Goal: Task Accomplishment & Management: Use online tool/utility

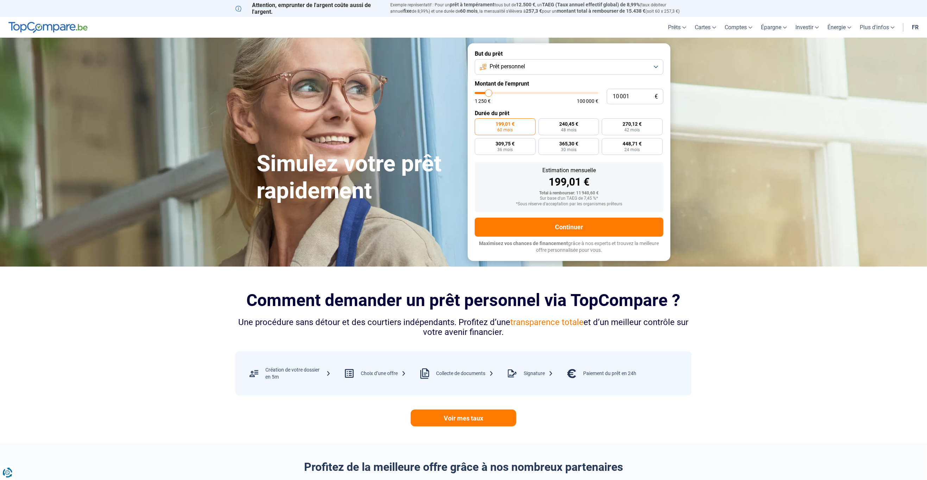
type input "10 750"
type input "10750"
type input "11 000"
type input "11000"
type input "11 250"
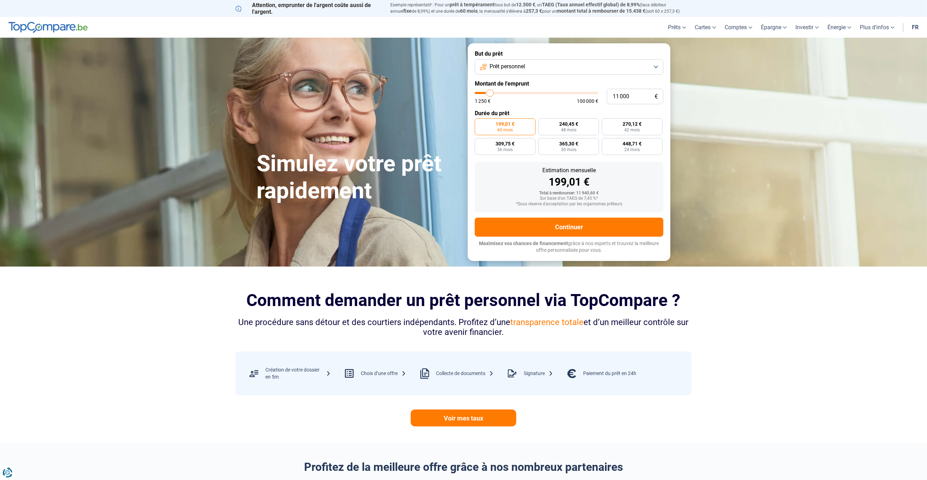
type input "11250"
type input "11 750"
type input "11750"
type input "12 000"
type input "12000"
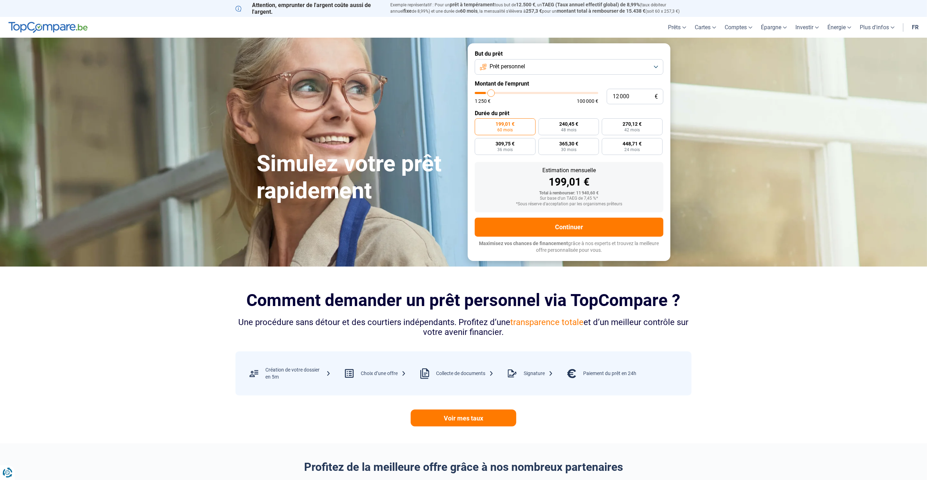
type input "12 500"
type input "12500"
type input "13 500"
type input "13500"
type input "14 750"
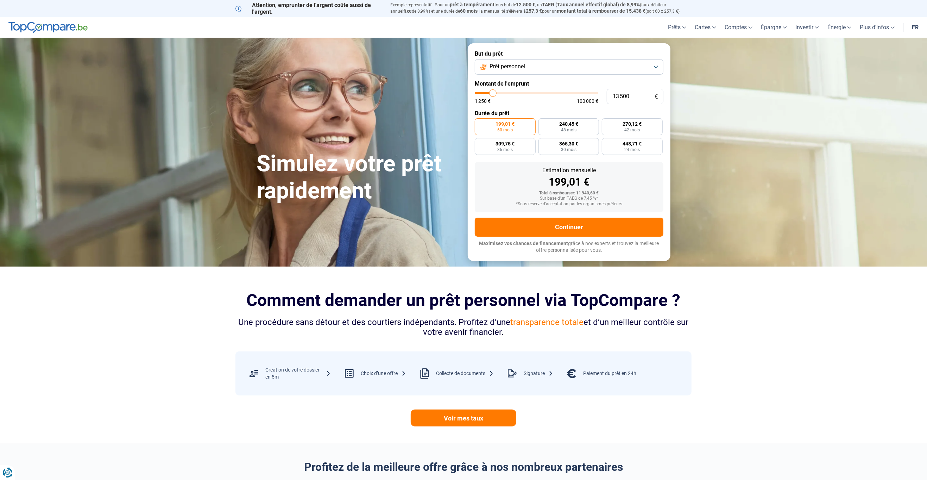
type input "14750"
type input "15 750"
type input "15750"
type input "17 250"
type input "17250"
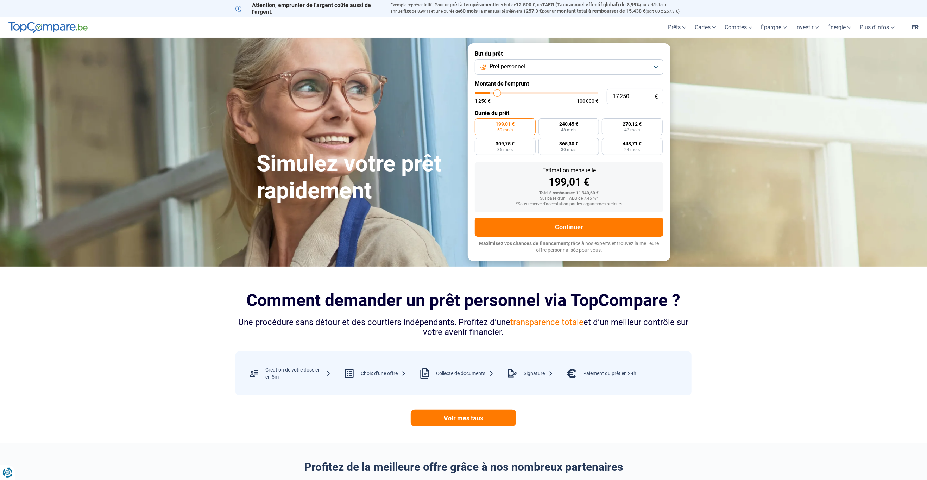
type input "18 500"
type input "18500"
type input "20 000"
type input "20000"
type input "21 750"
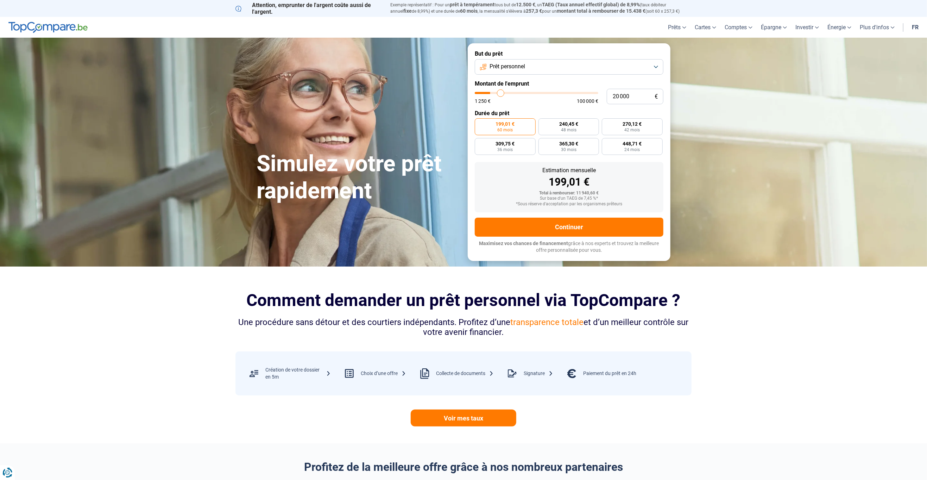
type input "21750"
type input "24 000"
type input "24000"
type input "26 000"
type input "26000"
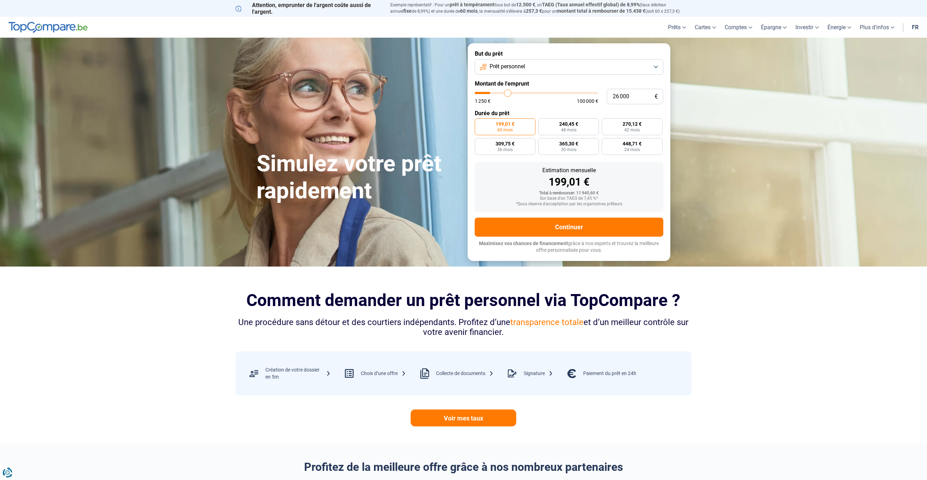
type input "28 500"
type input "28500"
type input "30 500"
type input "30500"
type input "33 250"
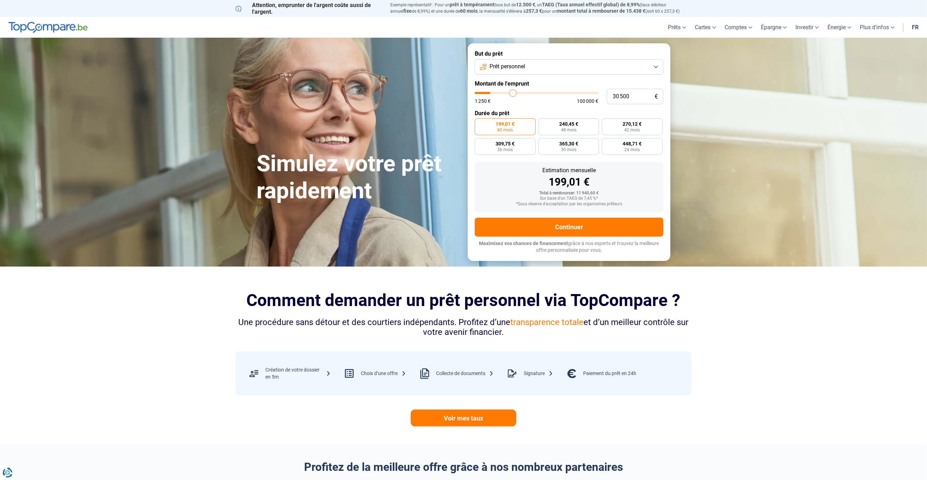
type input "33250"
type input "35 250"
type input "35250"
type input "37 500"
type input "37500"
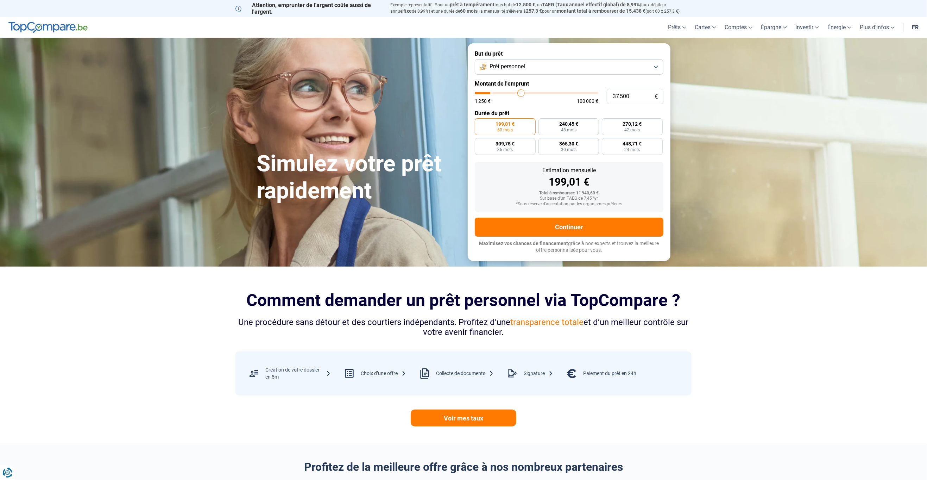
type input "39 750"
type input "39750"
type input "41 750"
type input "41750"
type input "43 500"
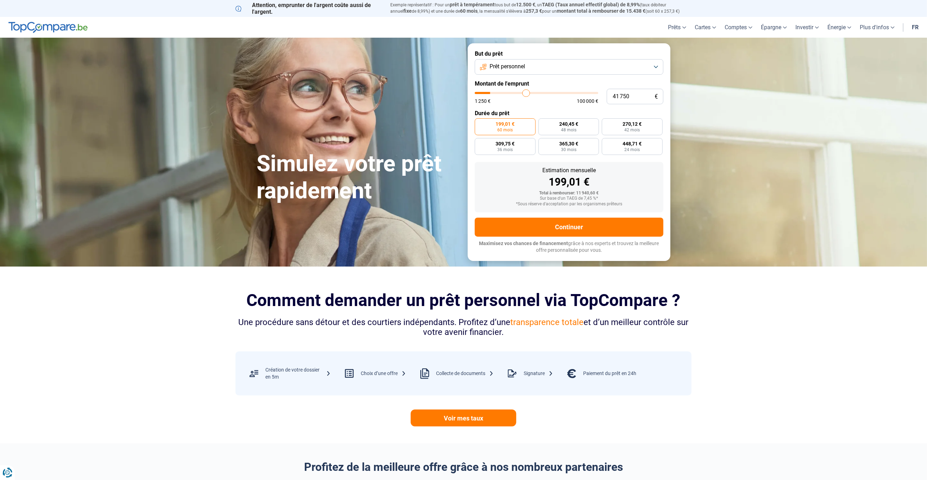
type input "43500"
type input "45 500"
type input "45500"
type input "47 000"
type input "47000"
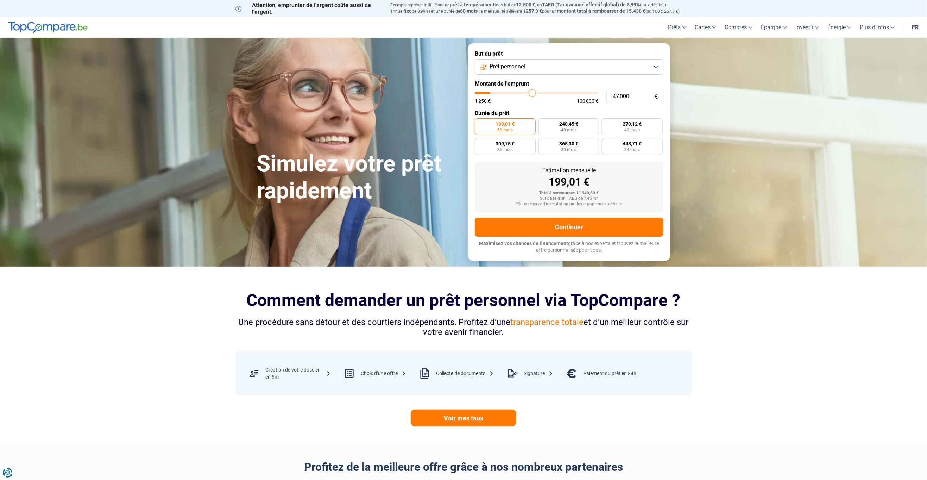
type input "48 750"
type input "48750"
type input "50 000"
type input "50000"
type input "51 250"
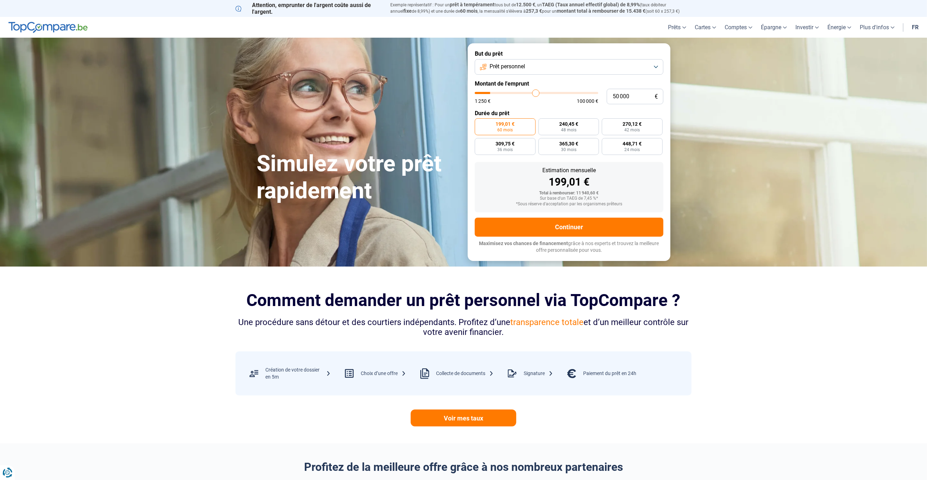
type input "51250"
type input "52 750"
type input "52750"
type input "53 750"
type input "53750"
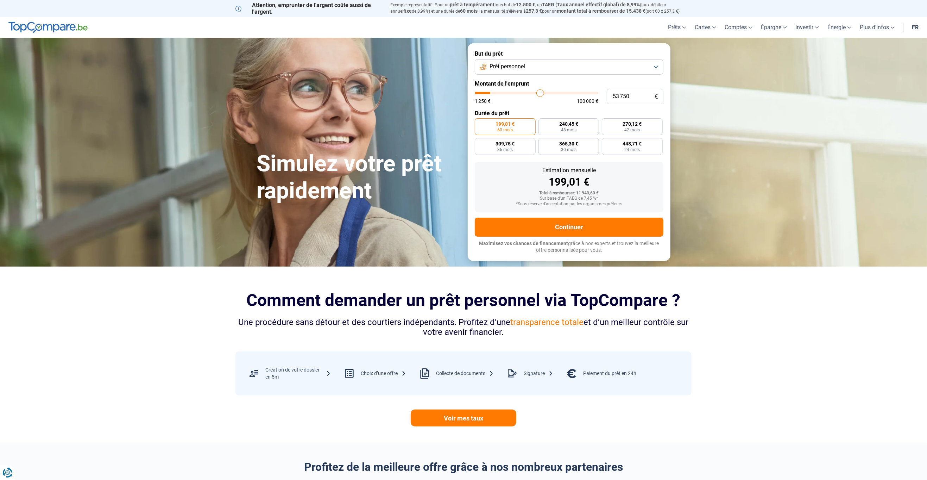
type input "54 750"
type input "54750"
type input "56 000"
type input "56000"
type input "56 500"
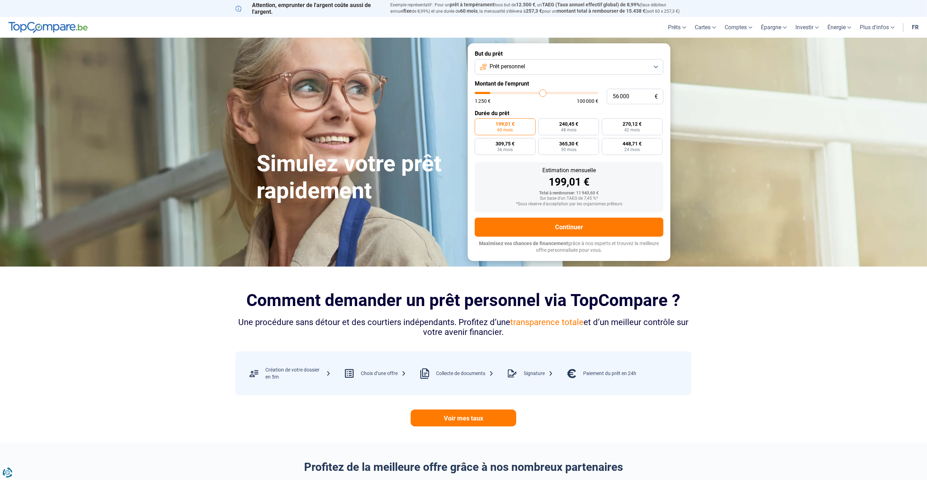
type input "56500"
type input "57 000"
type input "57000"
type input "57 750"
type input "57750"
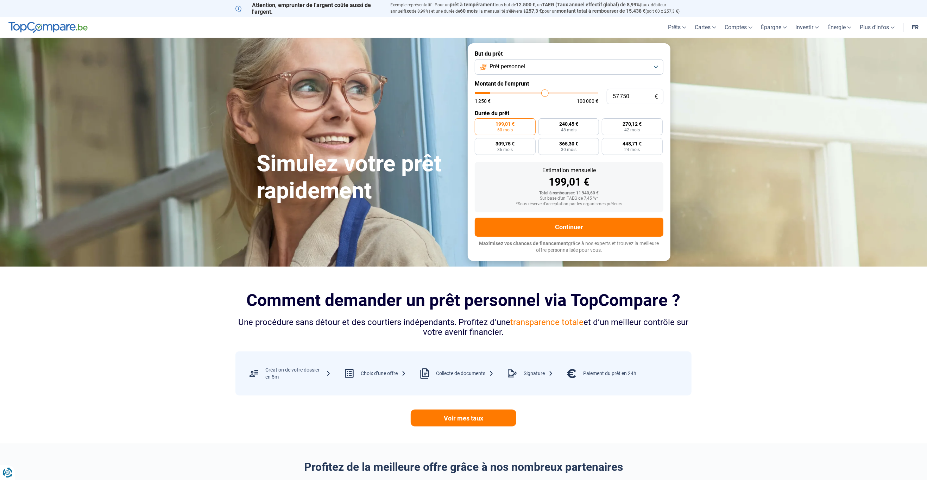
type input "58 500"
type input "58500"
type input "58 750"
type input "58750"
type input "59 500"
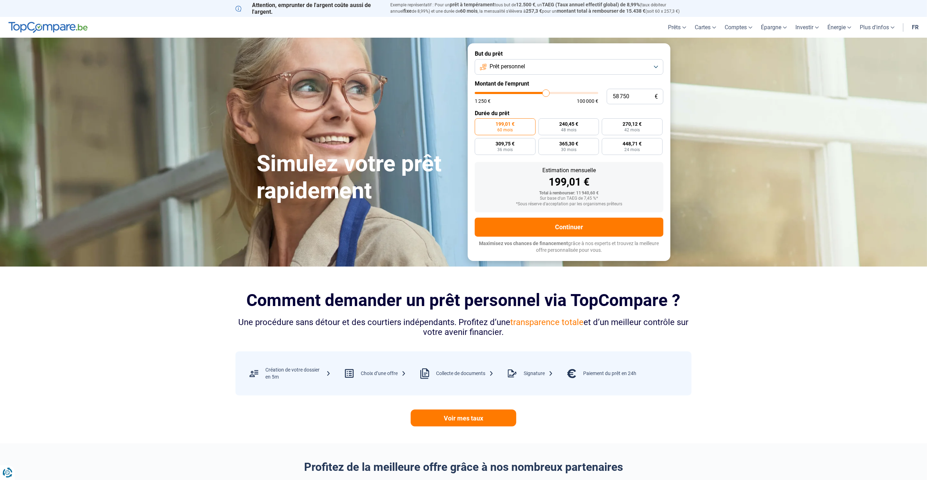
type input "59500"
type input "60 000"
type input "60000"
type input "60 250"
type input "60250"
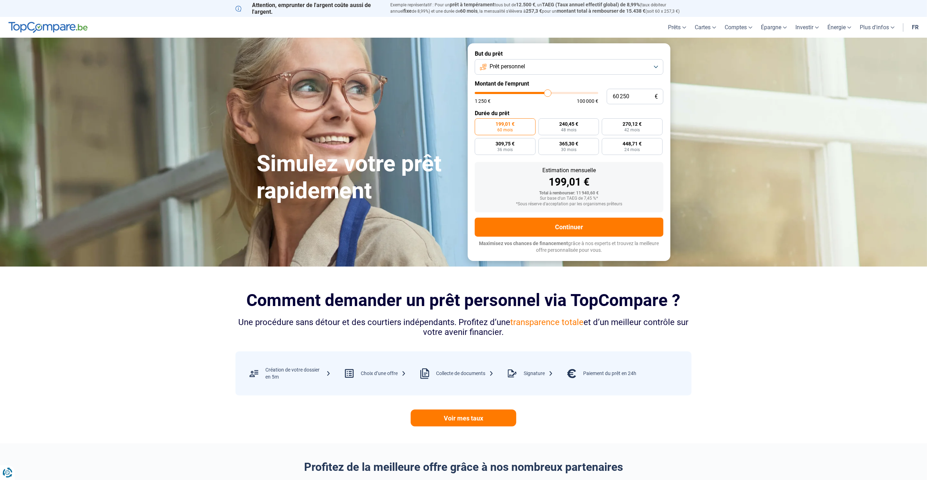
type input "60 750"
type input "60750"
type input "61 000"
type input "61000"
type input "61 250"
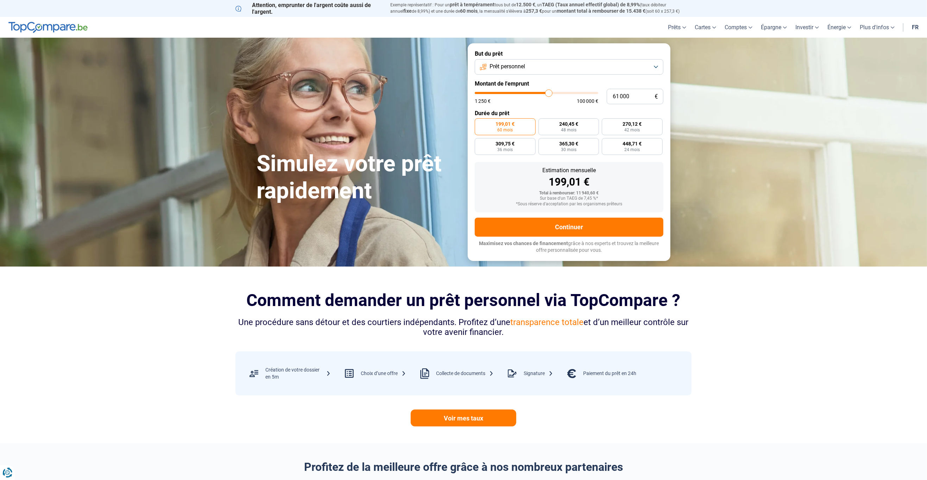
type input "61250"
type input "61 750"
type input "61750"
type input "62 000"
type input "62000"
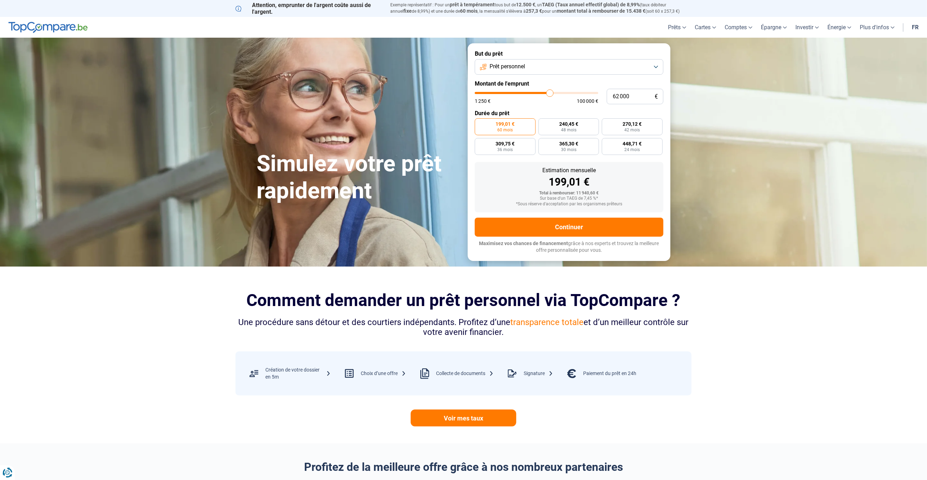
type input "62 500"
type input "62500"
type input "62 750"
type input "62750"
type input "63 250"
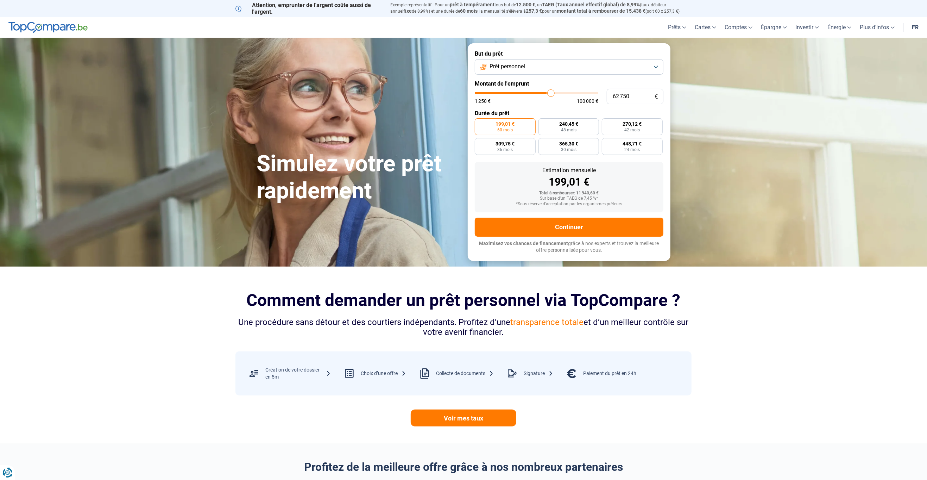
type input "63250"
type input "63 500"
type input "63500"
type input "64 000"
type input "64000"
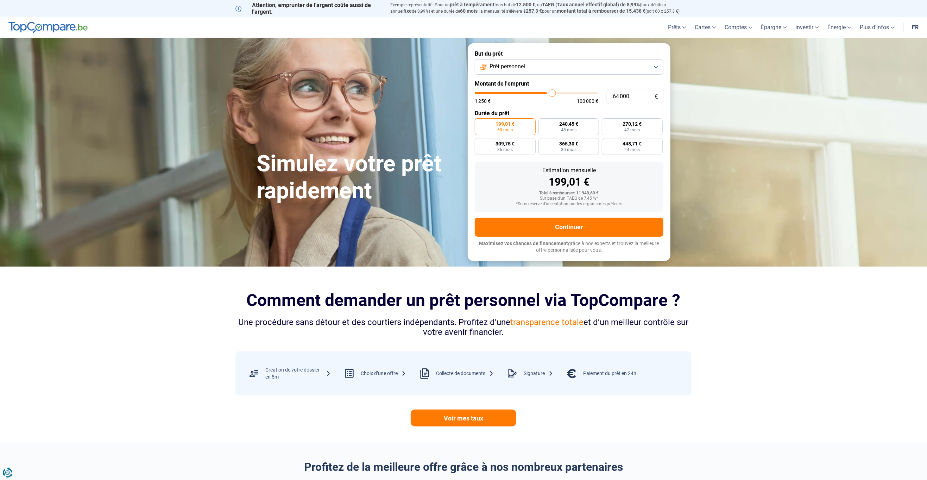
type input "64 250"
type input "64250"
type input "64 750"
type input "64750"
type input "65 000"
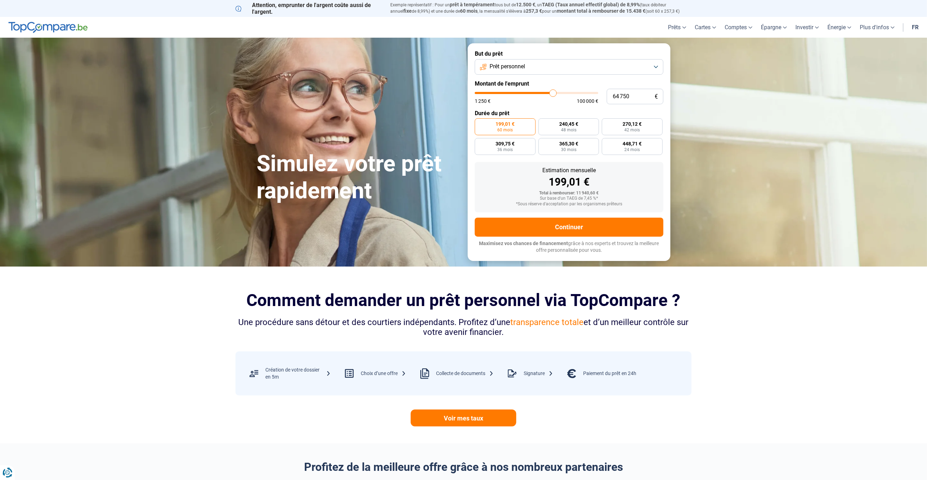
type input "65000"
type input "65 250"
type input "65250"
type input "65 750"
type input "65750"
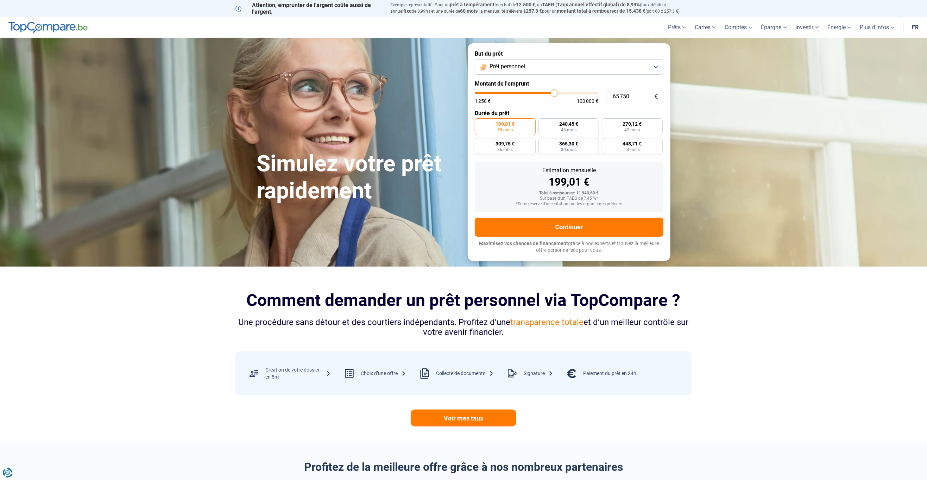
type input "66 000"
type input "66000"
type input "66 500"
type input "66500"
type input "66 750"
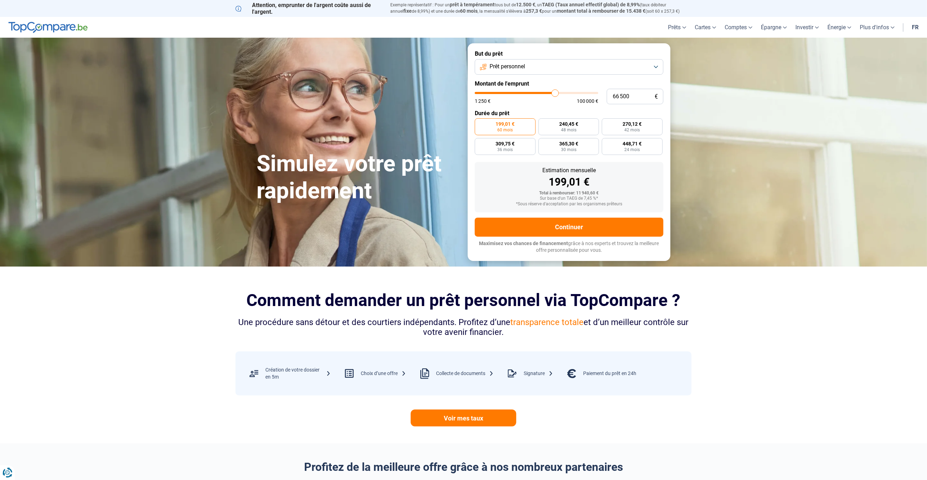
type input "66750"
type input "67 250"
type input "67250"
type input "67 500"
type input "67500"
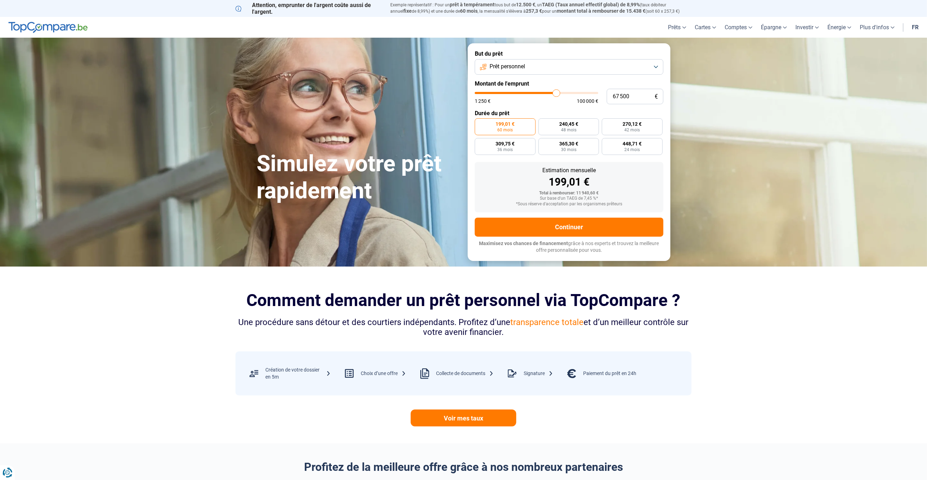
type input "67 750"
type input "67750"
type input "68 250"
type input "68250"
type input "68 500"
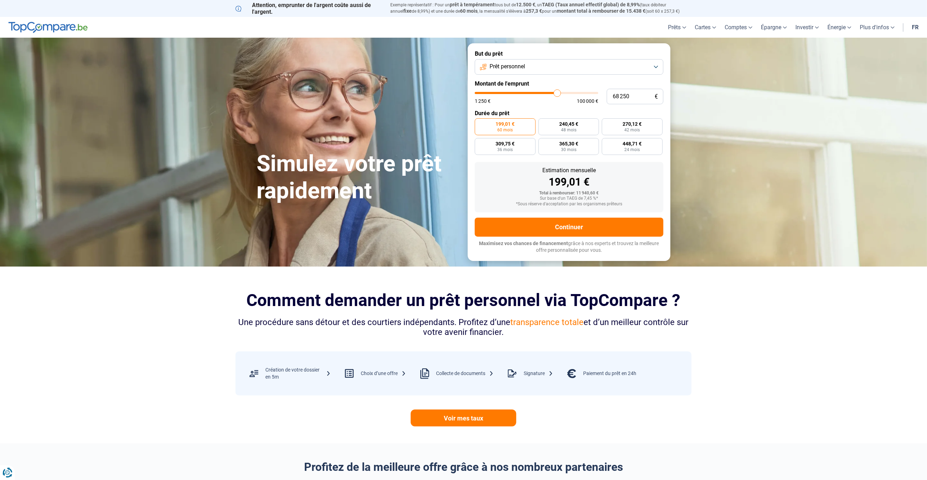
type input "68500"
type input "69 000"
type input "69000"
type input "69 250"
type input "69250"
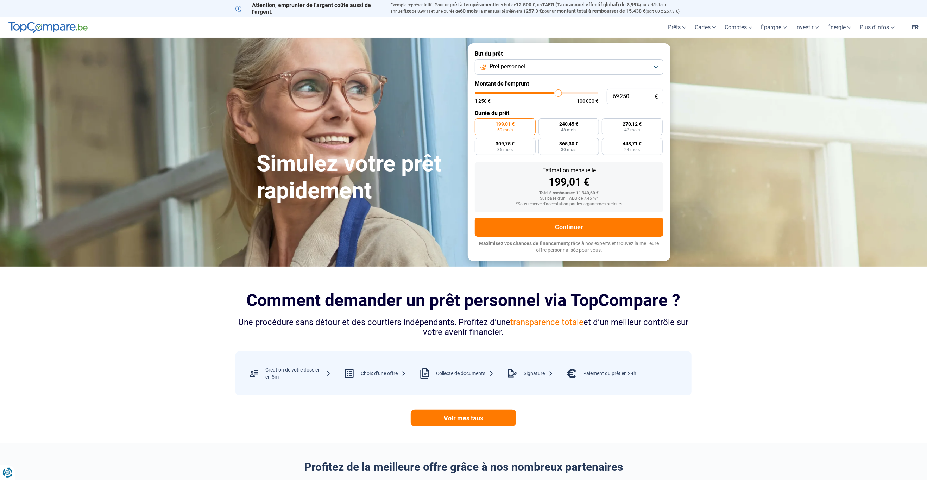
type input "69 750"
type input "69750"
type input "70 000"
type input "70000"
type input "70 500"
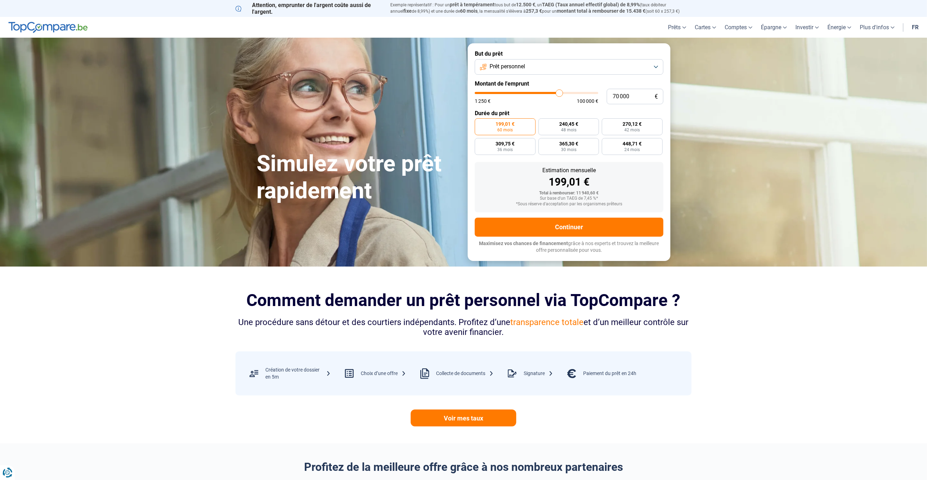
type input "70500"
type input "70 750"
type input "70750"
type input "71 250"
type input "71250"
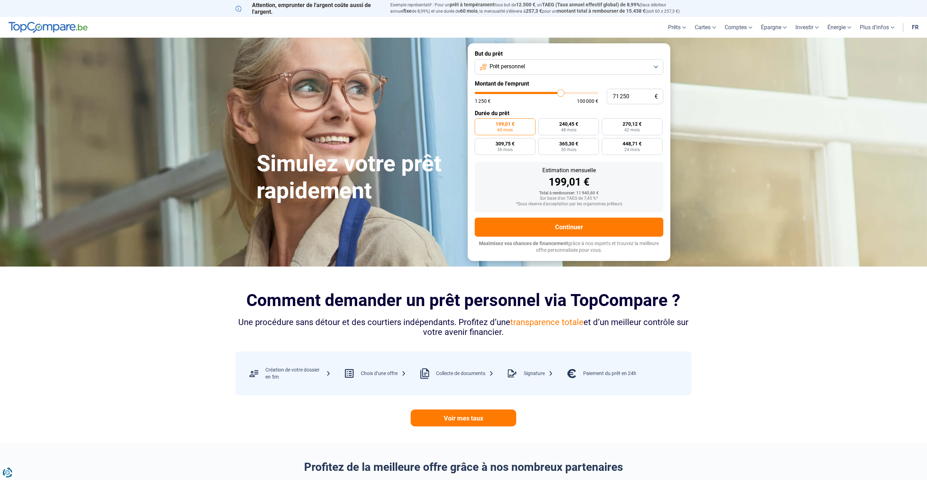
type input "71 500"
type input "71500"
type input "71 750"
type input "71750"
type input "72 250"
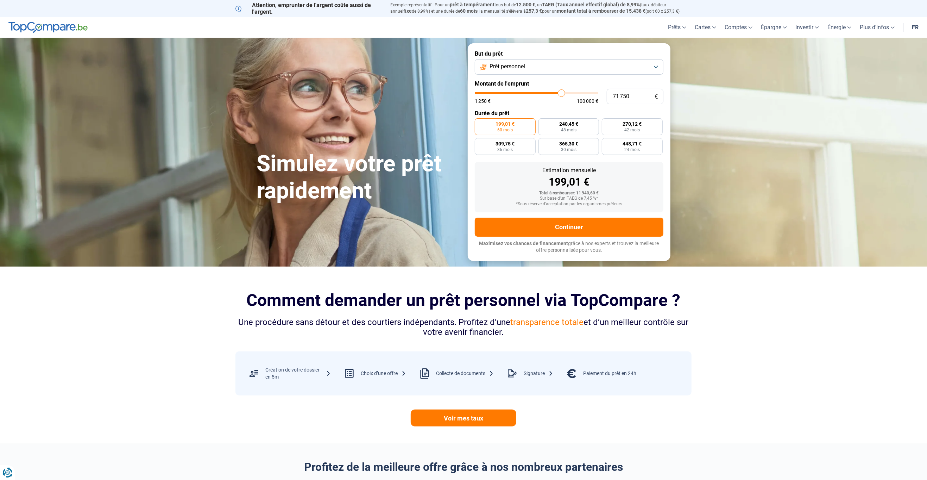
type input "72250"
type input "72 500"
type input "72500"
type input "73 000"
type input "73000"
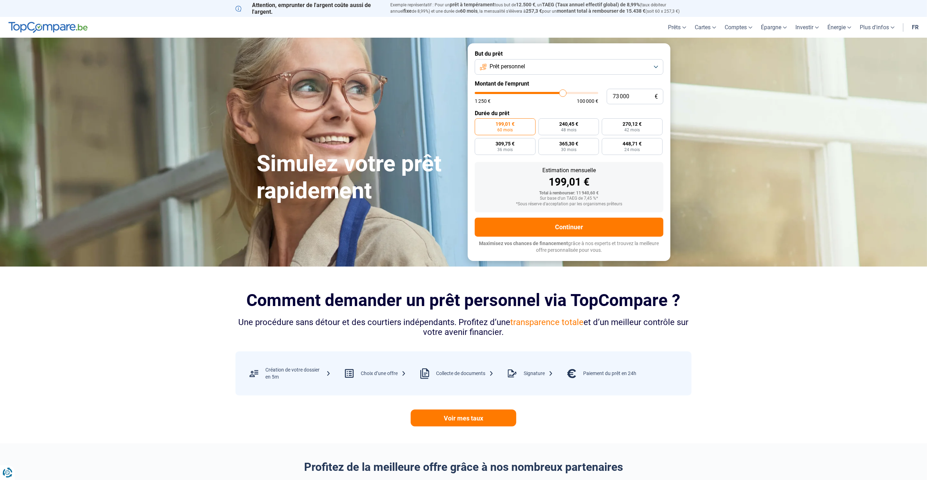
type input "73 250"
type input "73250"
type input "73 750"
type input "73750"
type input "74 000"
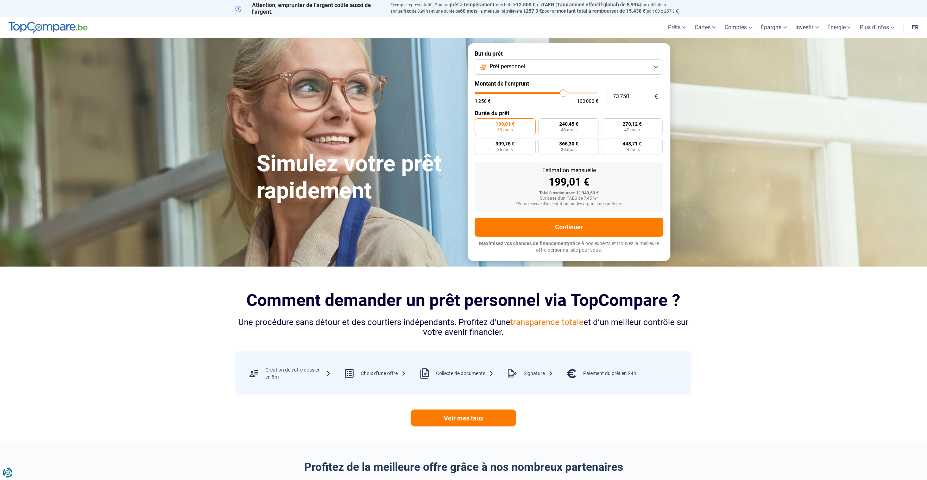
type input "74000"
type input "74 250"
type input "74250"
type input "74 750"
type input "74750"
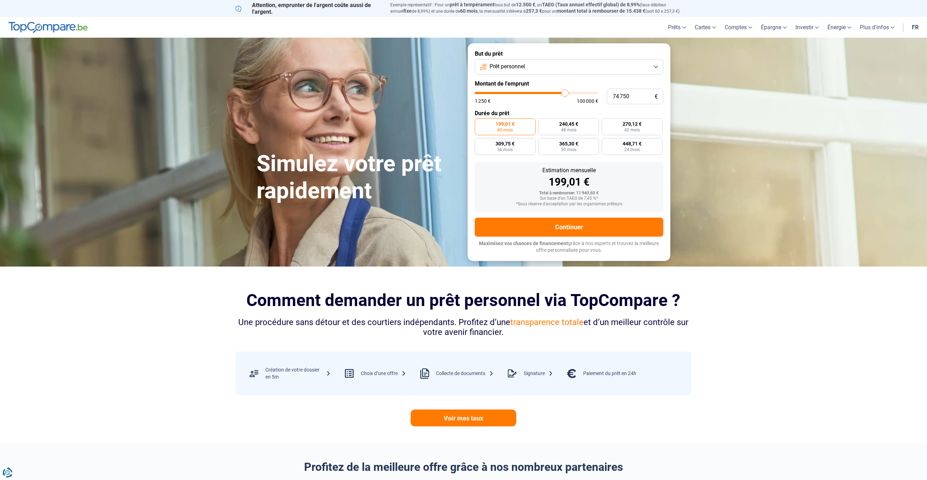
type input "75 000"
type input "75000"
type input "75 500"
type input "75500"
type input "75 750"
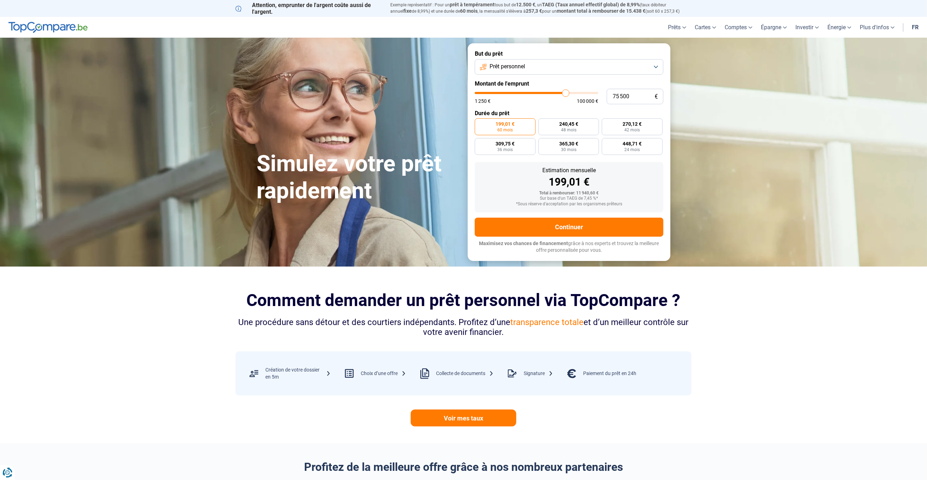
type input "75750"
type input "76 000"
type input "76000"
type input "76 250"
type input "76250"
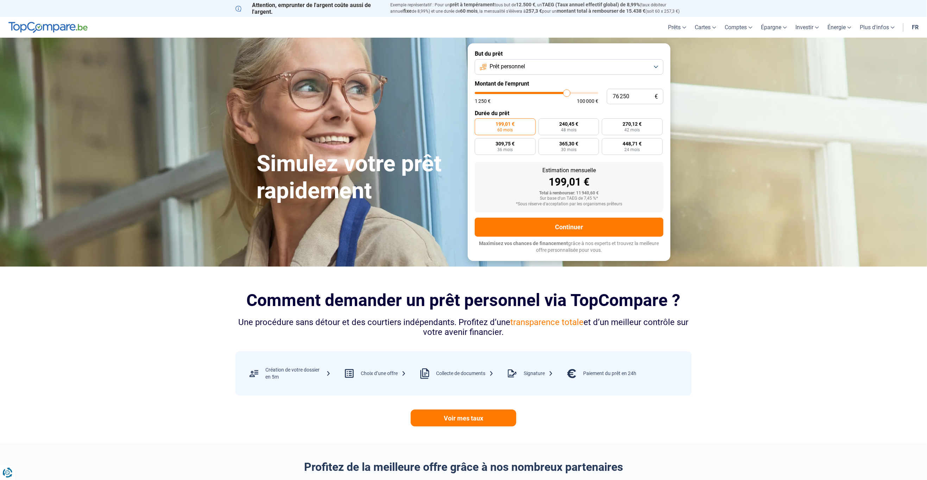
type input "76 000"
type input "76000"
type input "75 750"
type input "75750"
type input "76 000"
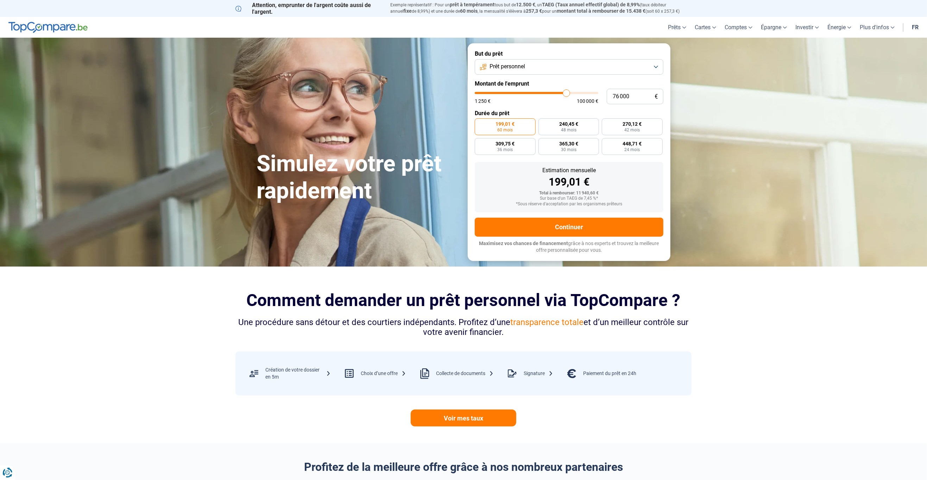
drag, startPoint x: 490, startPoint y: 93, endPoint x: 566, endPoint y: 97, distance: 76.8
type input "76000"
click at [566, 94] on input "range" at bounding box center [537, 93] width 124 height 2
radio input "false"
click at [739, 146] on section "Simulez votre prêt rapidement Simulez votre prêt rapidement But du prêt Prêt pe…" at bounding box center [463, 152] width 927 height 228
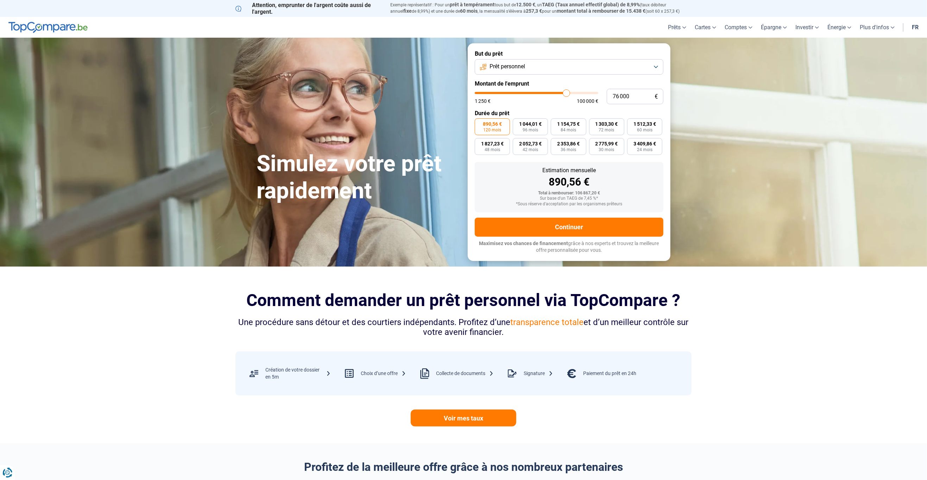
click at [123, 113] on section "Simulez votre prêt rapidement Simulez votre prêt rapidement But du prêt Prêt pe…" at bounding box center [463, 152] width 927 height 228
